Goal: Complete application form

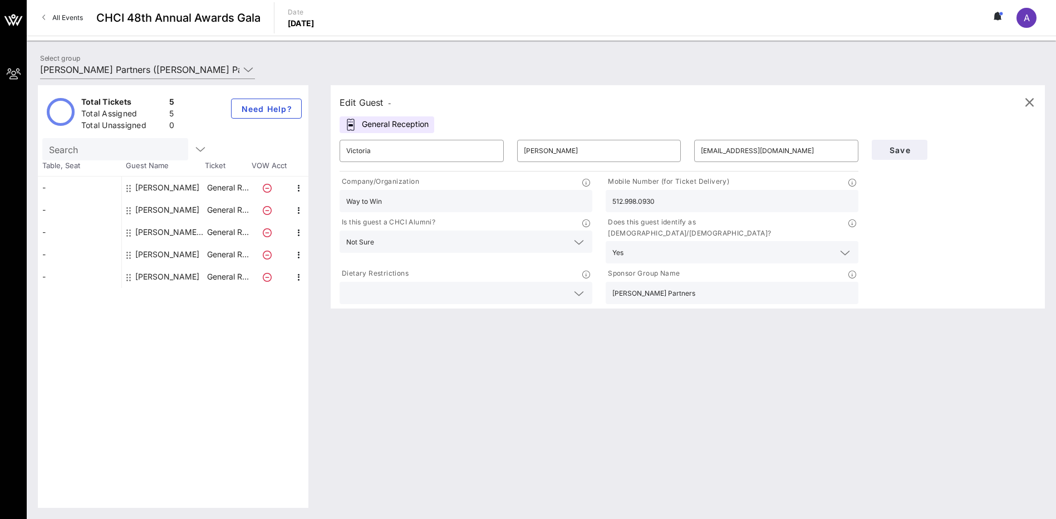
click at [162, 257] on div "[PERSON_NAME]" at bounding box center [167, 254] width 64 height 22
type input "Rich"
type input "[PERSON_NAME]"
type input "[EMAIL_ADDRESS][DOMAIN_NAME]"
type input "[PERSON_NAME] Partners"
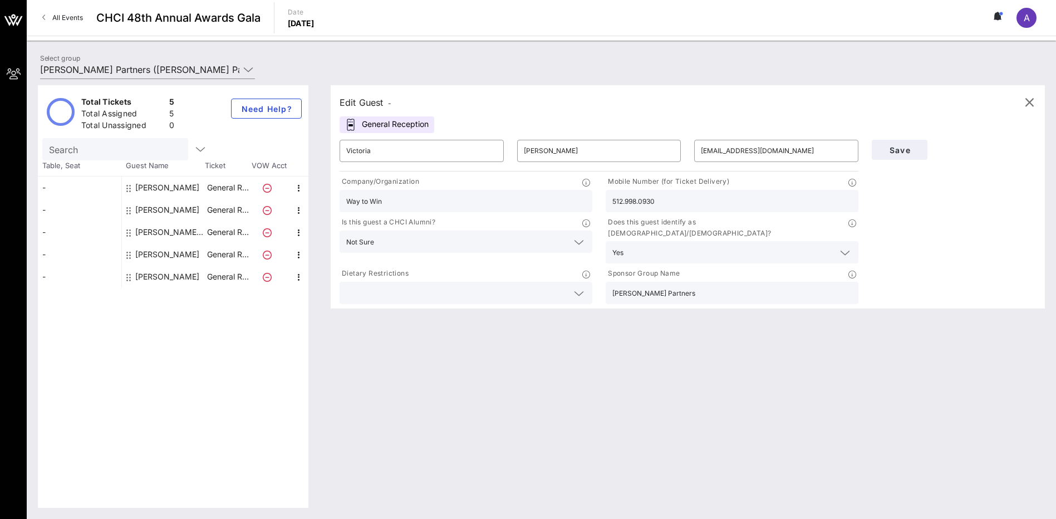
type input "202.321.5263"
